Goal: Find specific page/section: Find specific page/section

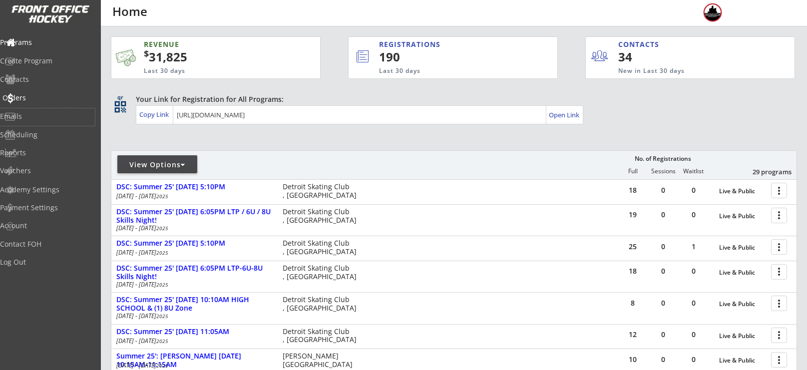
drag, startPoint x: 20, startPoint y: 108, endPoint x: 27, endPoint y: 103, distance: 9.3
click at [27, 103] on div "Programs Create Program Contacts Orders Emails Scheduling Reports Vouchers" at bounding box center [50, 106] width 101 height 150
click at [27, 103] on div "Orders" at bounding box center [47, 98] width 95 height 17
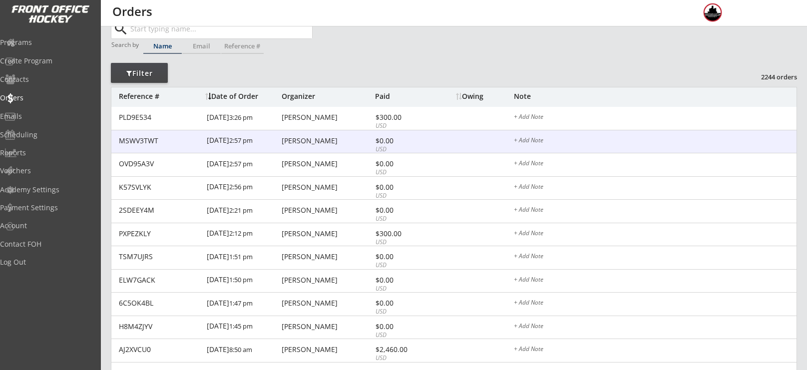
scroll to position [32, 0]
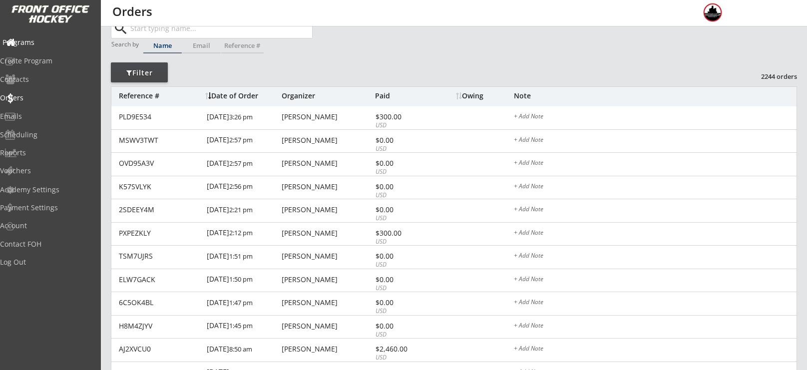
click at [50, 42] on div "Programs" at bounding box center [47, 42] width 90 height 7
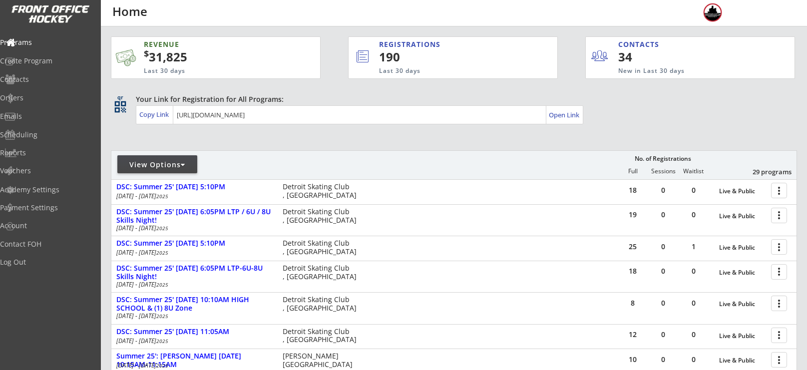
click at [172, 165] on div "View Options" at bounding box center [157, 165] width 80 height 10
select select ""Upcoming Programs""
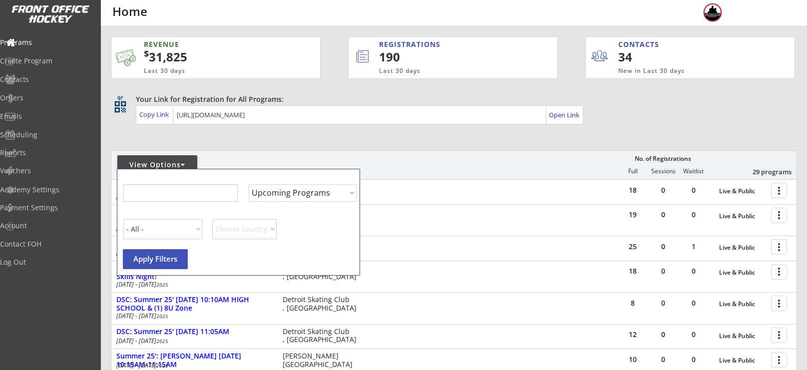
select select ""Upcoming Programs""
click at [179, 198] on input "input" at bounding box center [180, 192] width 114 height 17
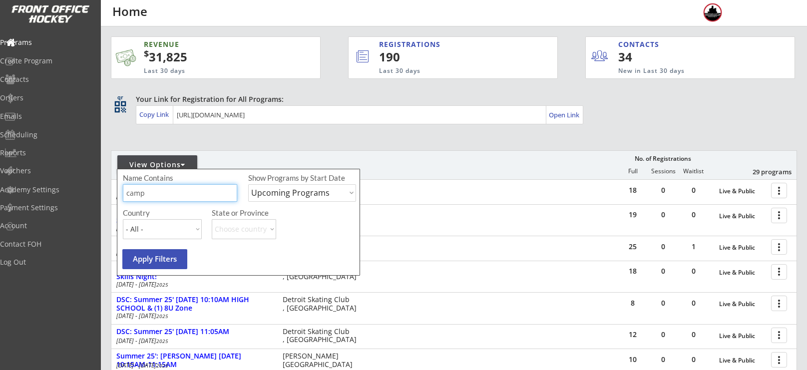
type input "camp"
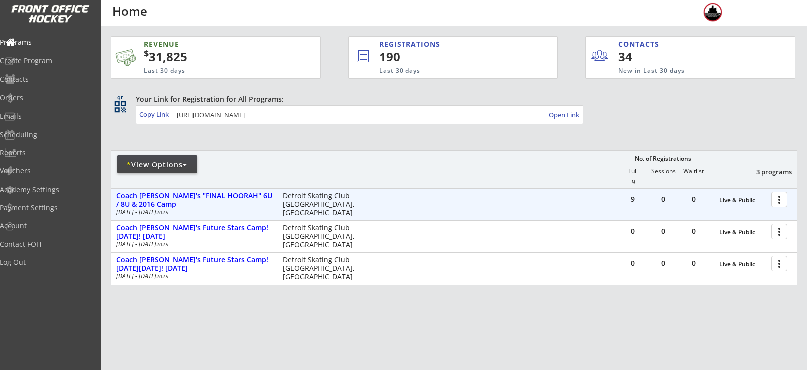
click at [776, 199] on div at bounding box center [780, 198] width 17 height 17
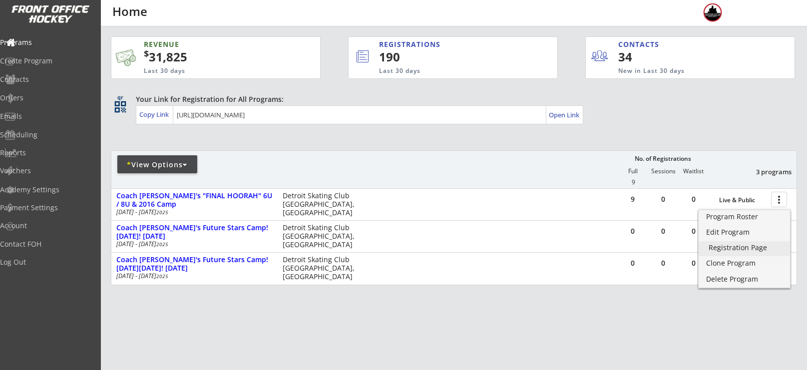
click at [745, 245] on div "Registration Page" at bounding box center [744, 247] width 71 height 7
click at [524, 163] on div "* View Options No. of Registrations Full Sessions Waitlist 3 programs 9" at bounding box center [454, 169] width 686 height 38
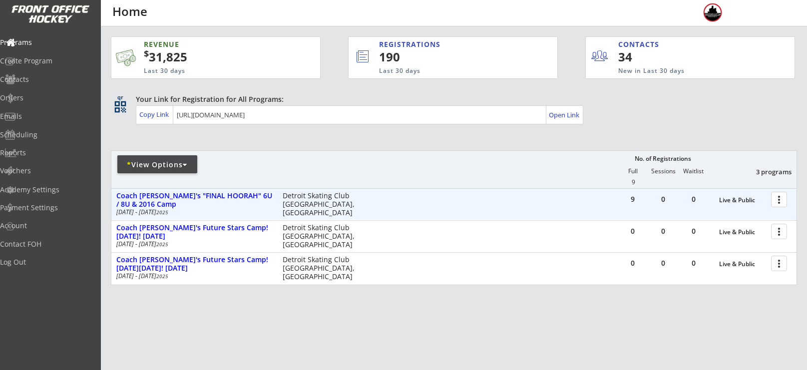
click at [783, 199] on div at bounding box center [780, 198] width 17 height 17
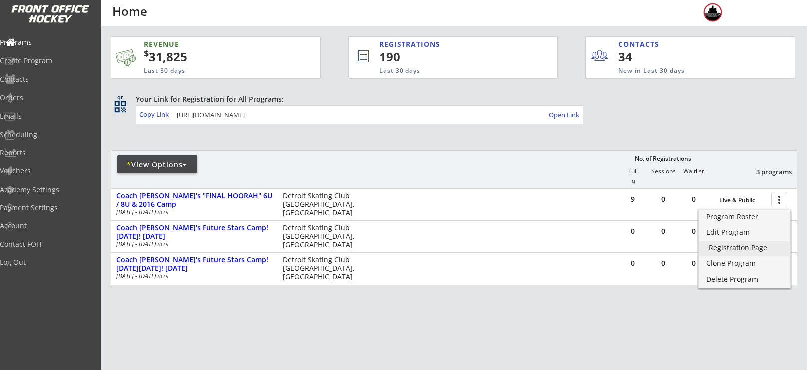
click at [757, 248] on div "Registration Page" at bounding box center [744, 247] width 71 height 7
click at [43, 107] on div "Orders" at bounding box center [47, 98] width 95 height 17
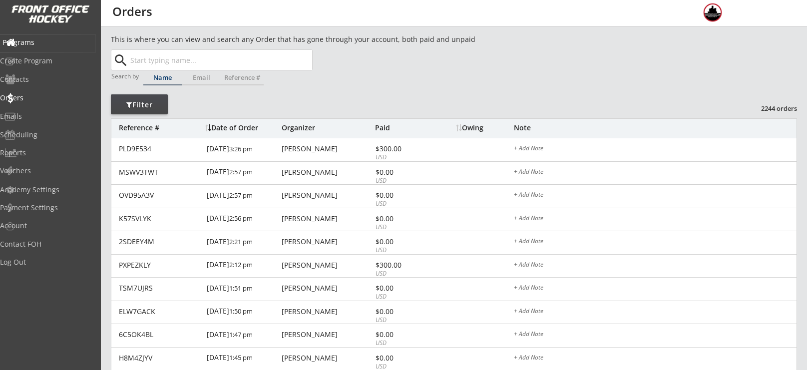
click at [60, 50] on div "Programs" at bounding box center [47, 42] width 95 height 17
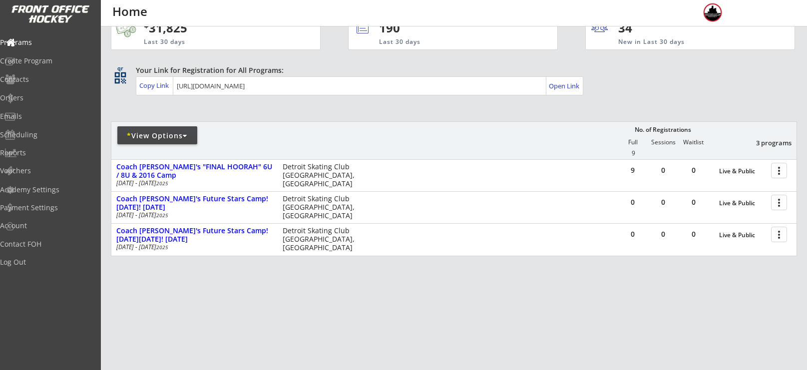
scroll to position [30, 0]
click at [36, 44] on div "Programs" at bounding box center [47, 42] width 90 height 7
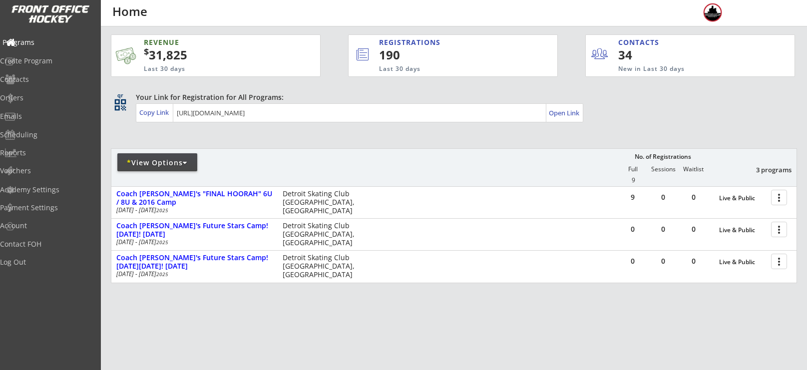
scroll to position [0, 0]
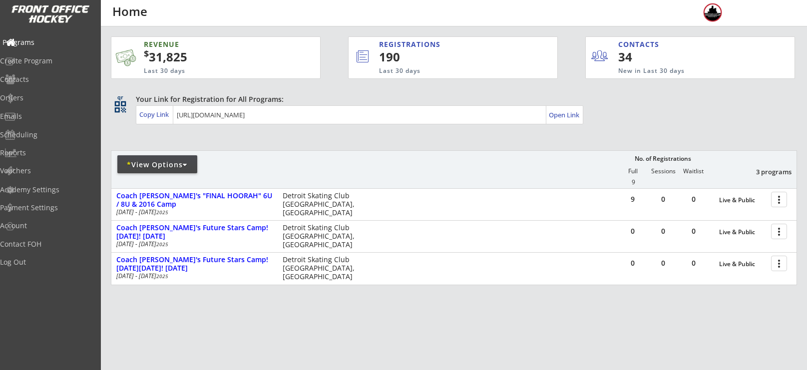
click at [36, 44] on div "Programs" at bounding box center [47, 42] width 90 height 7
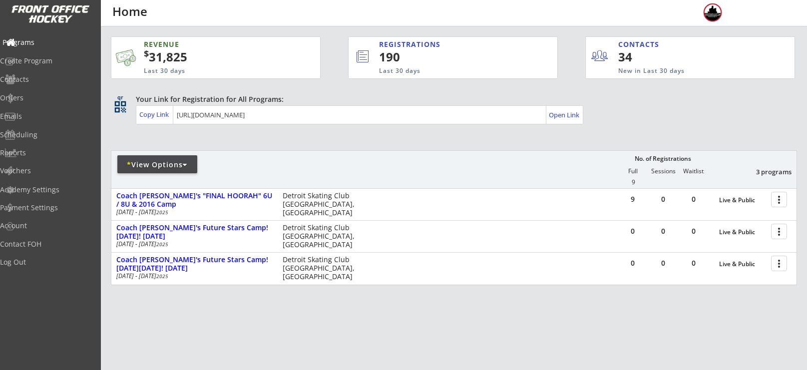
click at [36, 44] on div "Programs" at bounding box center [47, 42] width 90 height 7
click at [38, 100] on div "Orders" at bounding box center [47, 97] width 90 height 7
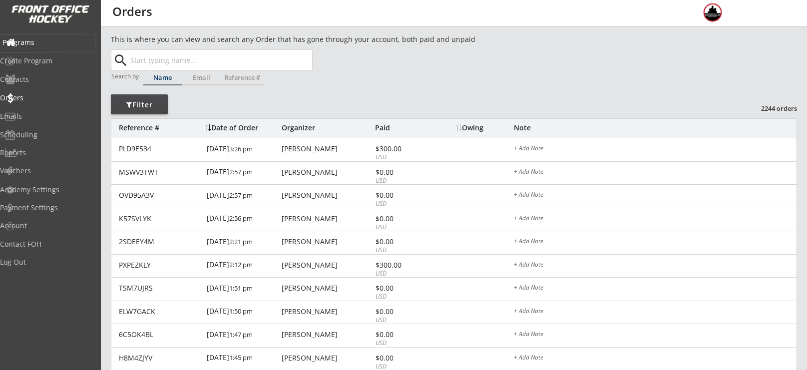
click at [34, 42] on div "Programs" at bounding box center [47, 42] width 90 height 7
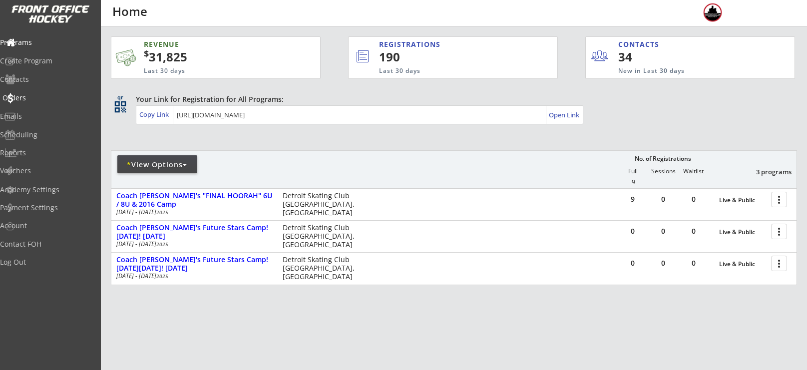
click at [43, 99] on div "Orders" at bounding box center [47, 97] width 90 height 7
